Goal: Transaction & Acquisition: Book appointment/travel/reservation

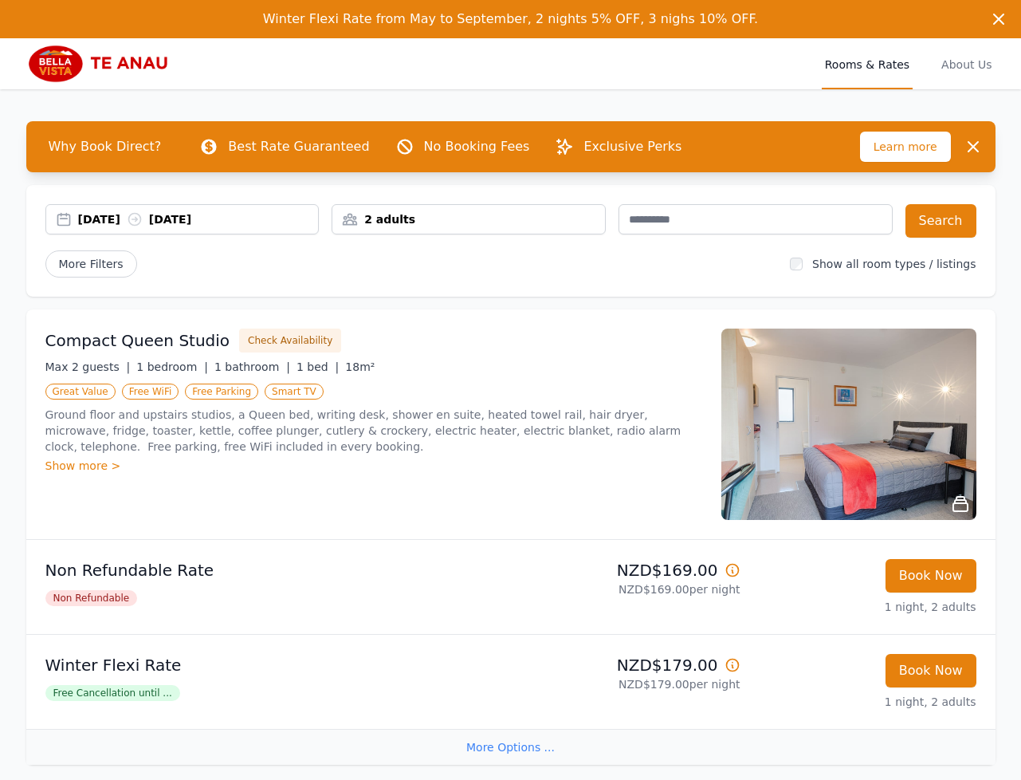
click at [105, 231] on div "[DATE] [DATE]" at bounding box center [182, 219] width 274 height 30
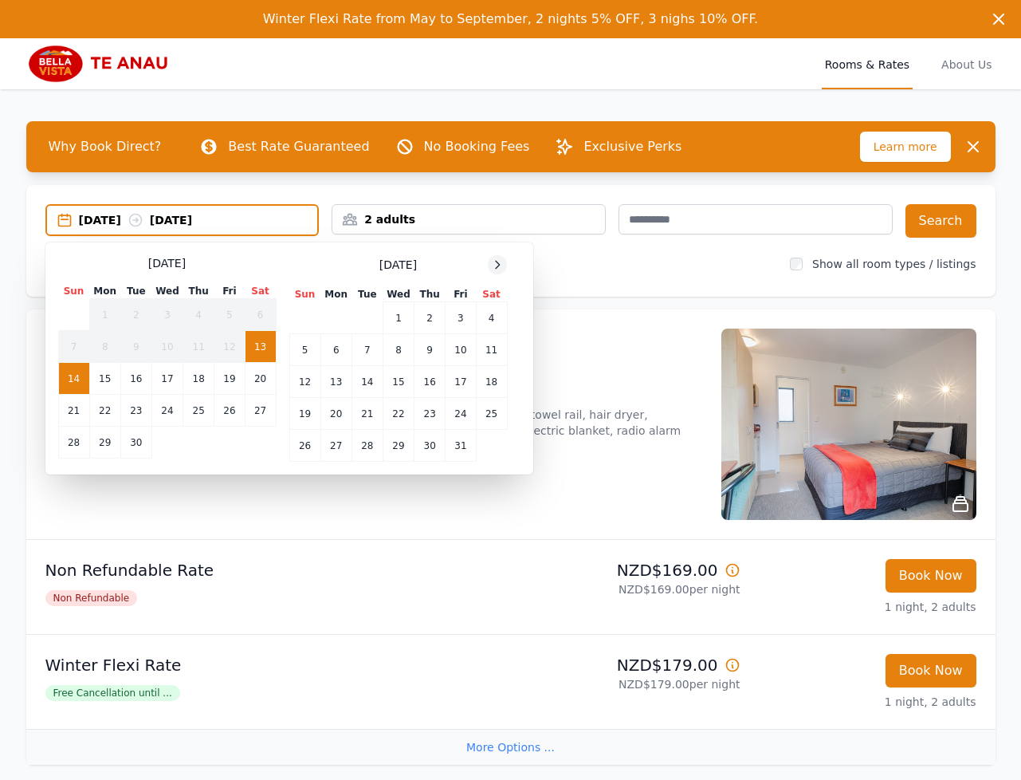
click at [501, 263] on icon at bounding box center [497, 264] width 13 height 13
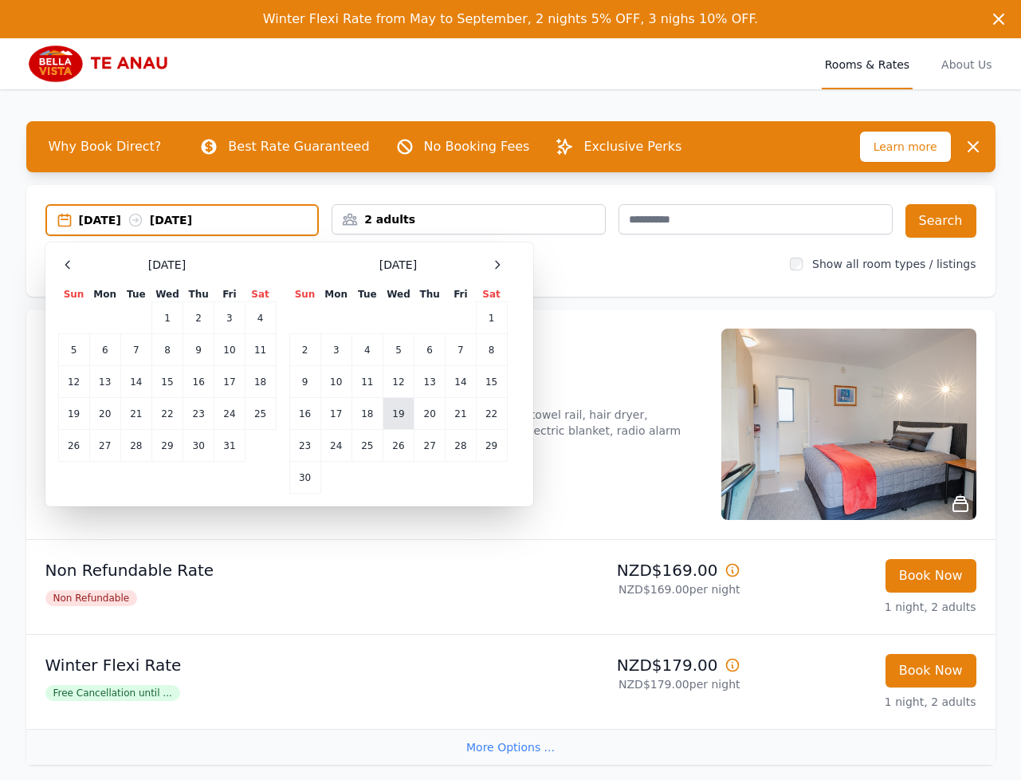
click at [401, 409] on td "19" at bounding box center [398, 414] width 31 height 32
click at [449, 413] on td "21" at bounding box center [461, 414] width 30 height 32
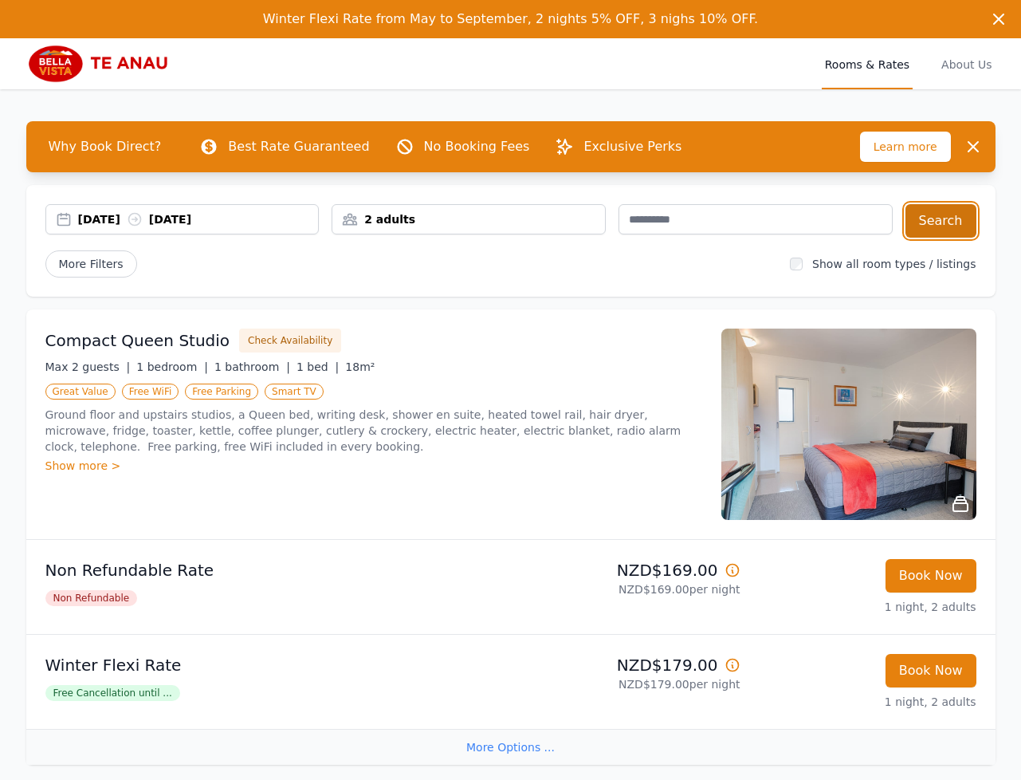
click at [934, 212] on button "Search" at bounding box center [941, 220] width 71 height 33
click at [130, 218] on div "[DATE] [DATE]" at bounding box center [198, 219] width 241 height 16
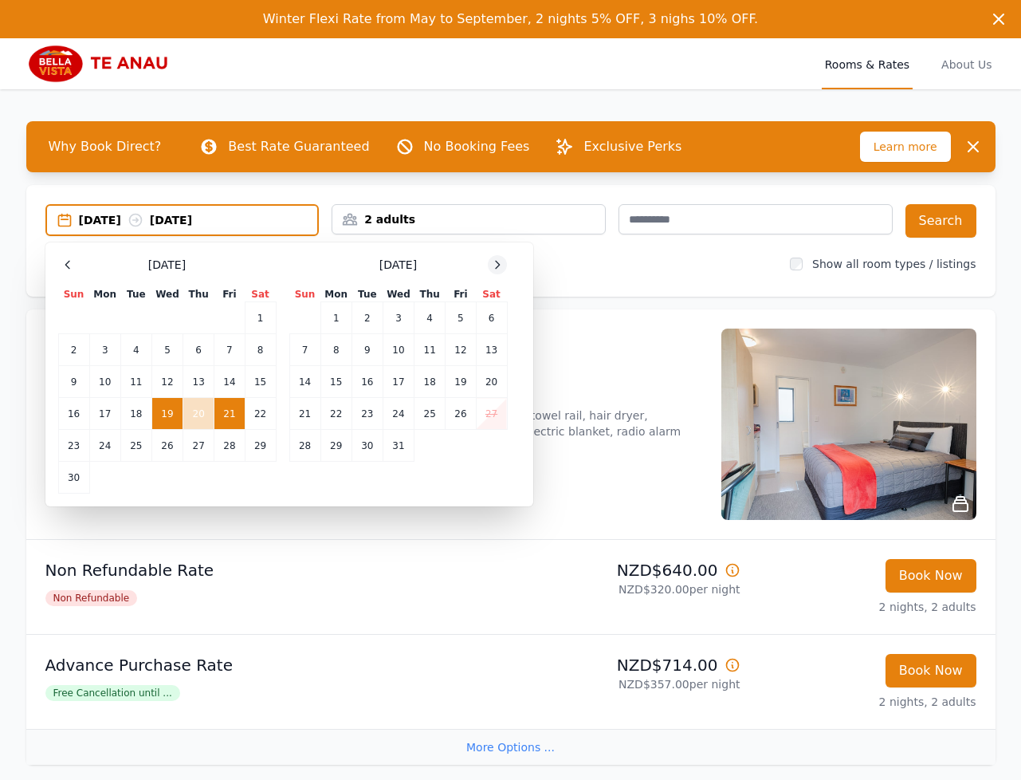
click at [499, 263] on icon at bounding box center [498, 264] width 4 height 7
click at [498, 264] on icon at bounding box center [498, 264] width 4 height 7
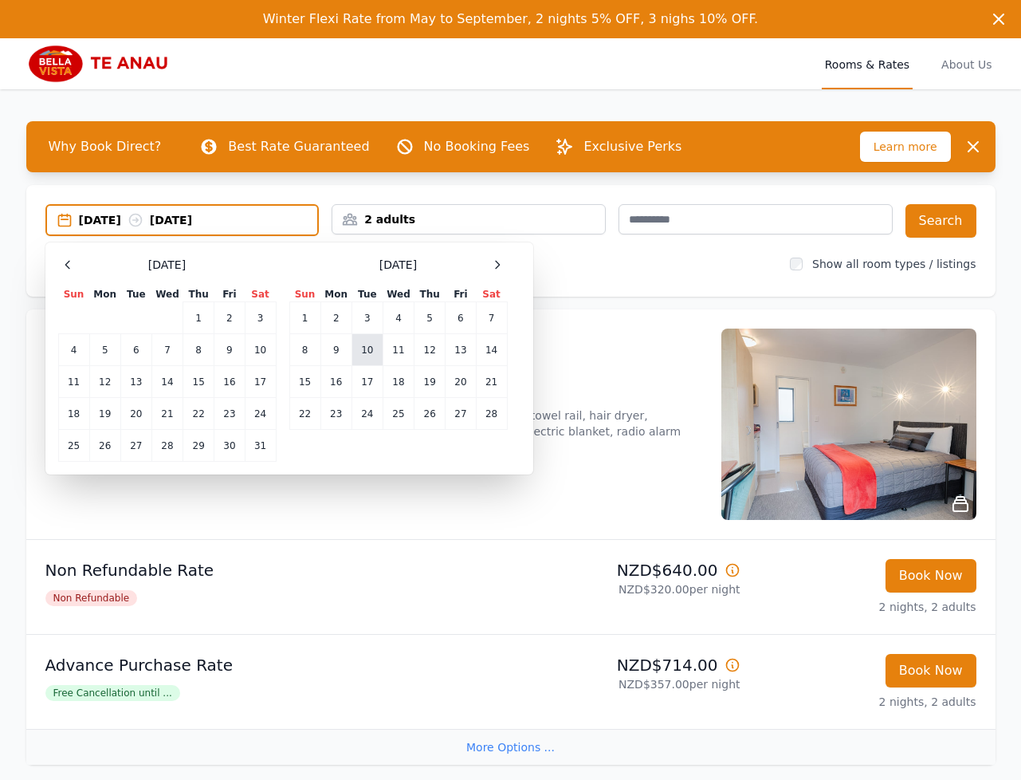
click at [362, 355] on td "10" at bounding box center [367, 350] width 31 height 32
click at [435, 347] on td "12" at bounding box center [430, 350] width 31 height 32
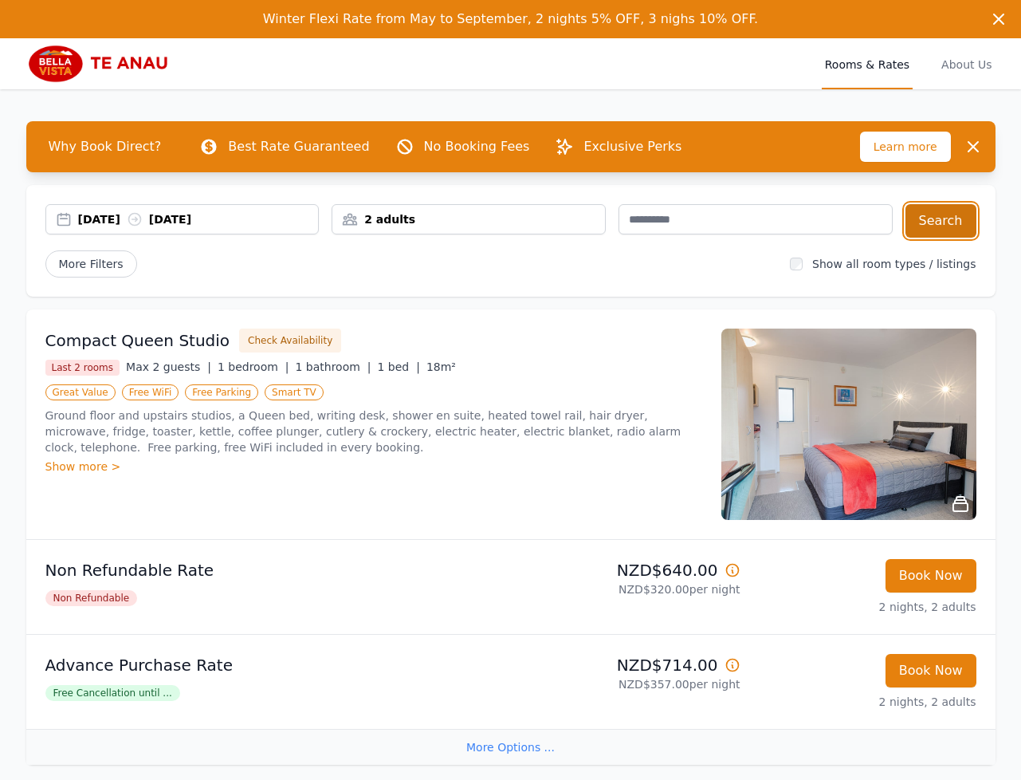
click at [941, 218] on button "Search" at bounding box center [941, 220] width 71 height 33
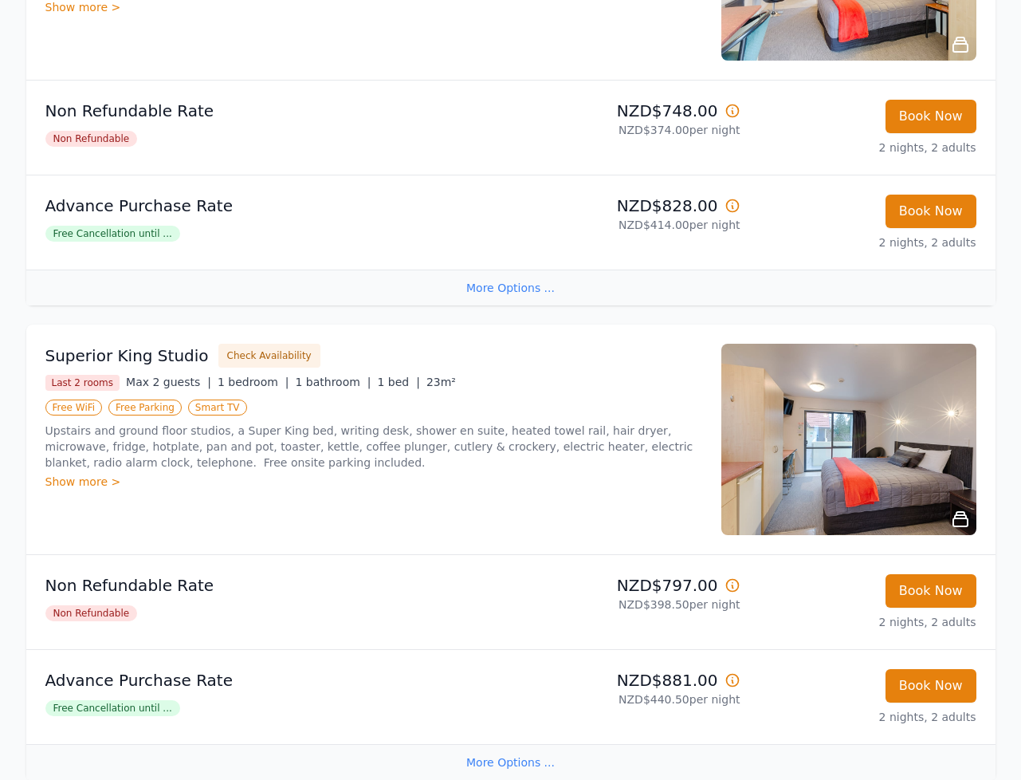
scroll to position [1189, 0]
